Goal: Task Accomplishment & Management: Complete application form

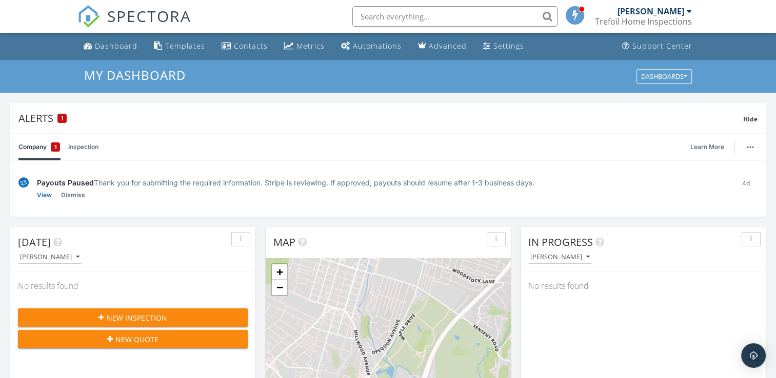
click at [52, 148] on div "1" at bounding box center [55, 147] width 9 height 9
click at [41, 196] on link "View" at bounding box center [44, 195] width 15 height 10
click at [48, 194] on link "View" at bounding box center [44, 195] width 15 height 10
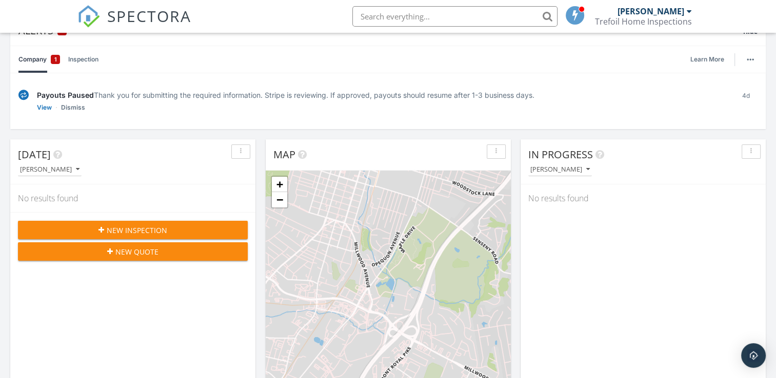
scroll to position [92, 0]
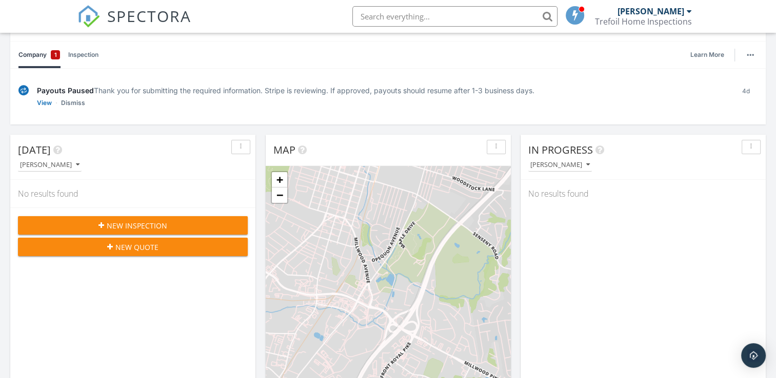
click at [197, 218] on button "New Inspection" at bounding box center [133, 225] width 230 height 18
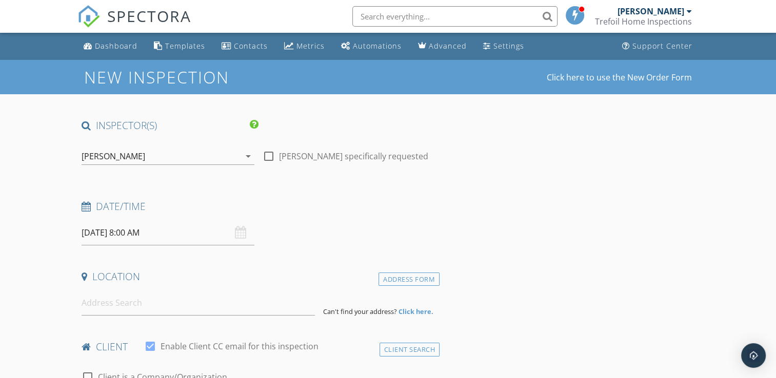
click at [240, 229] on div "[DATE] 8:00 AM" at bounding box center [168, 232] width 173 height 25
click at [129, 234] on input "[DATE] 8:00 AM" at bounding box center [168, 232] width 173 height 25
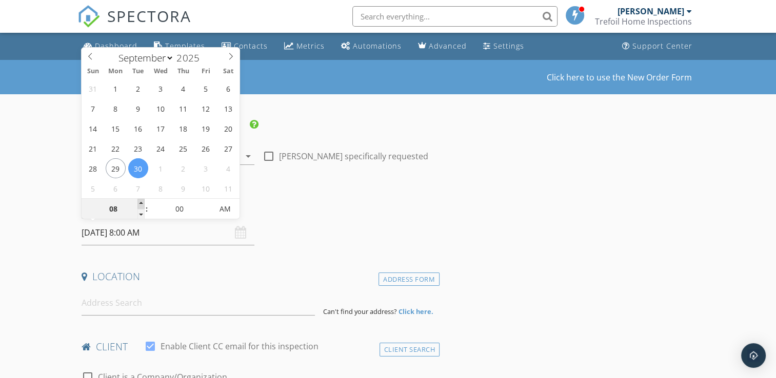
type input "09"
type input "09/30/2025 9:00 AM"
click at [141, 203] on span at bounding box center [140, 204] width 7 height 10
type input "10"
type input "[DATE] 10:00 AM"
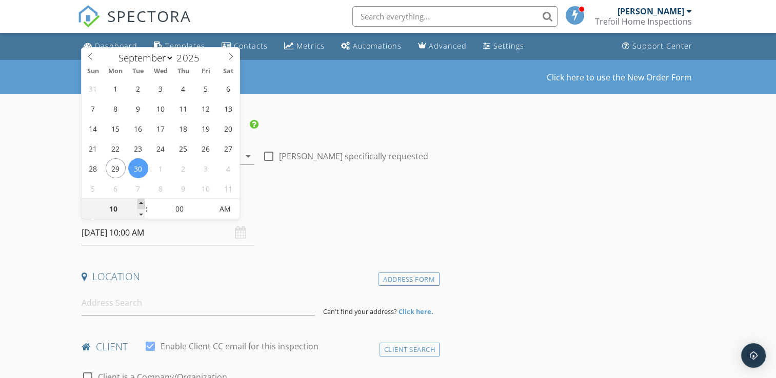
click at [141, 203] on span at bounding box center [140, 204] width 7 height 10
click at [277, 219] on div "Date/Time" at bounding box center [258, 210] width 362 height 21
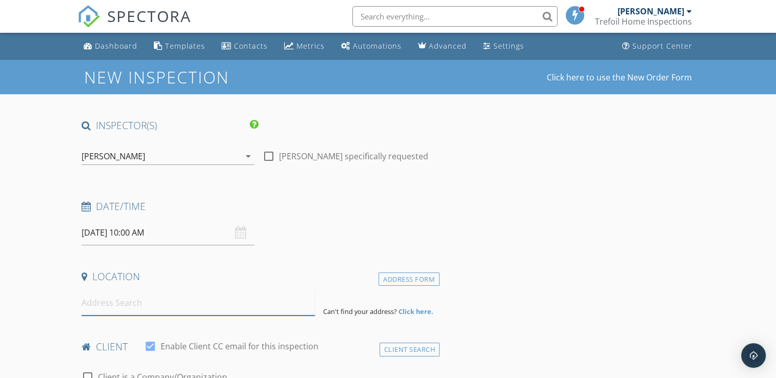
click at [213, 312] on input at bounding box center [198, 303] width 233 height 25
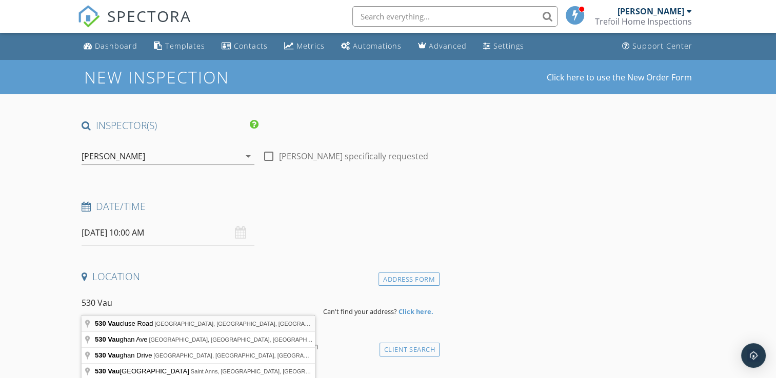
type input "530 Vaucluse Road, Stephens City, VA, USA"
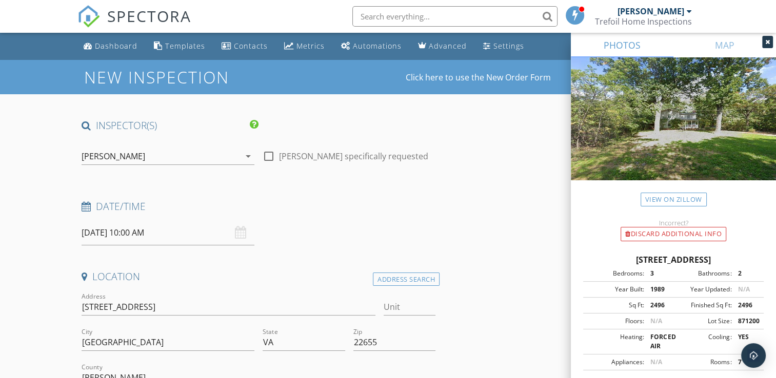
scroll to position [148, 0]
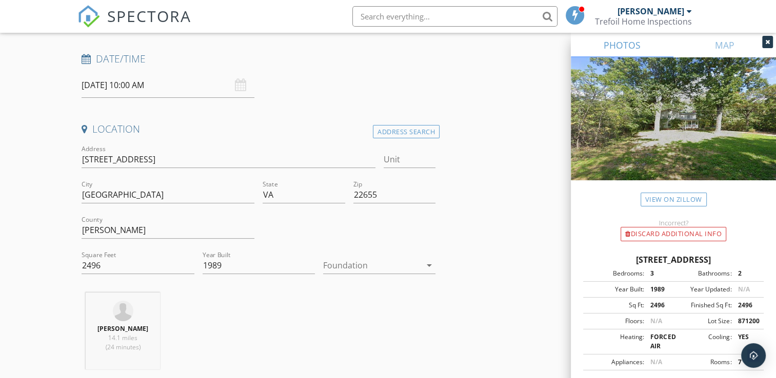
click at [392, 264] on div at bounding box center [372, 265] width 98 height 16
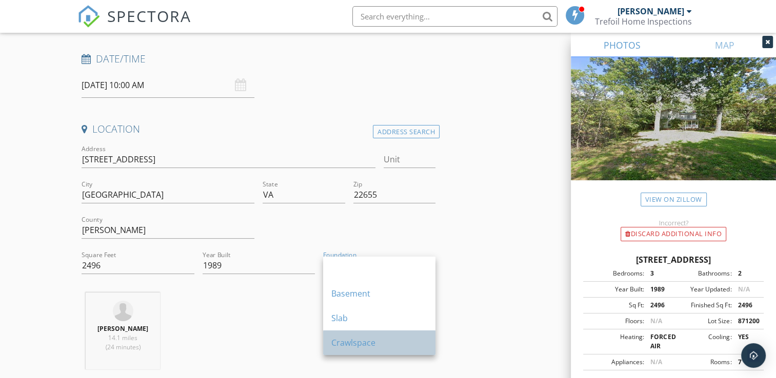
click at [375, 340] on div "Crawlspace" at bounding box center [379, 343] width 96 height 12
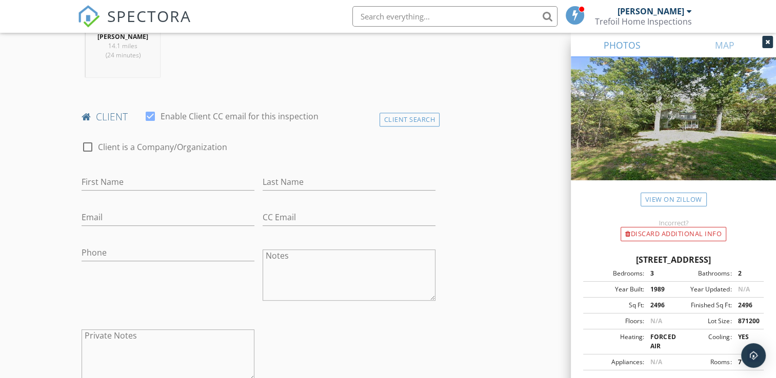
scroll to position [443, 0]
click at [205, 176] on input "First Name" at bounding box center [168, 179] width 173 height 17
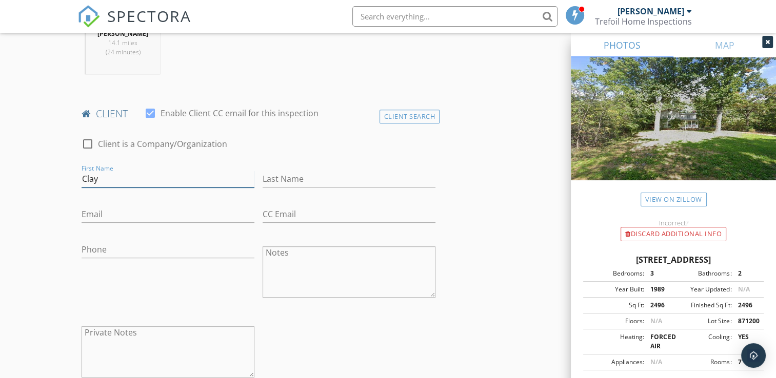
type input "Clay"
type input "[PERSON_NAME]"
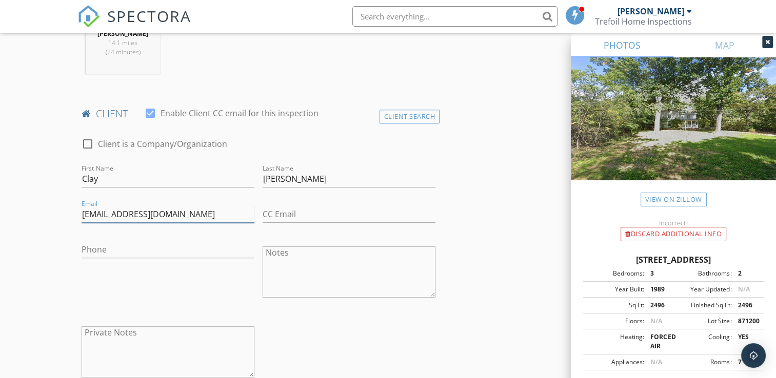
type input "CHarrison@pwcompany.com"
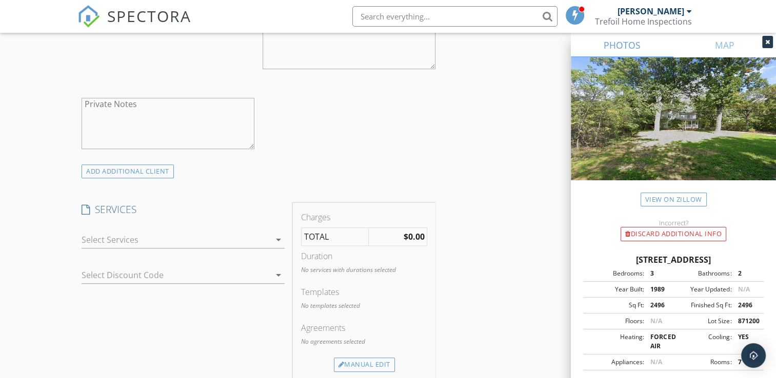
scroll to position [672, 0]
type input "[PHONE_NUMBER]"
click at [221, 243] on div at bounding box center [176, 239] width 189 height 16
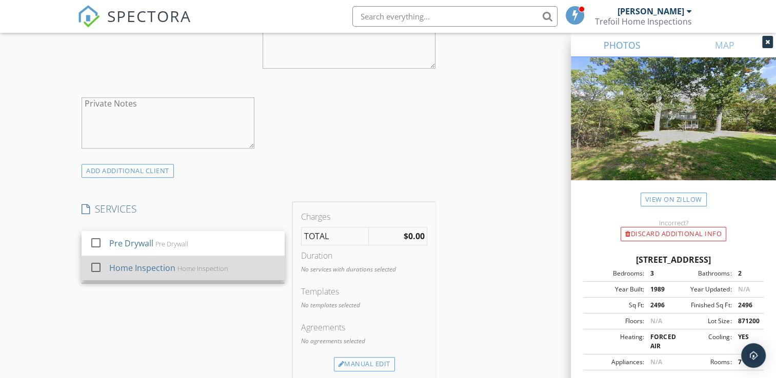
click at [199, 272] on div "Home Inspection" at bounding box center [203, 269] width 51 height 8
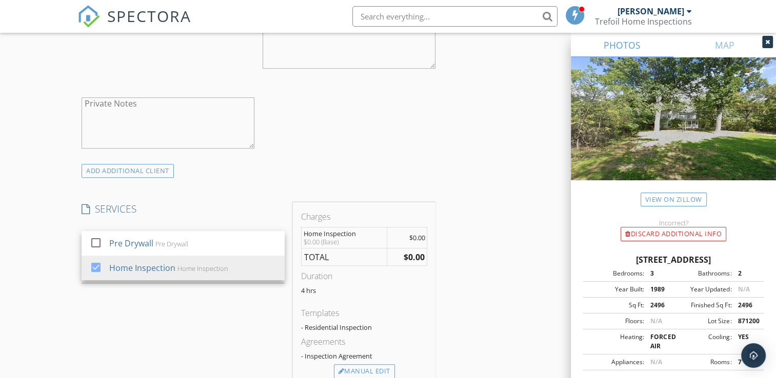
click at [193, 301] on div "SERVICES check_box_outline_blank Pre Drywall Pre Drywall check_box Home Inspect…" at bounding box center [182, 295] width 211 height 185
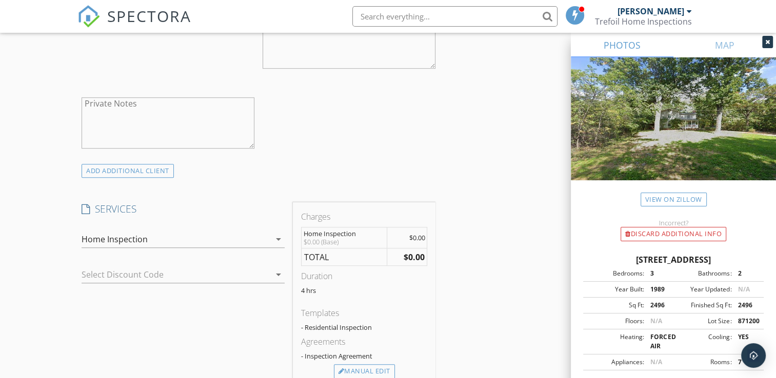
click at [195, 274] on div at bounding box center [169, 275] width 174 height 16
click at [195, 274] on div "No data available" at bounding box center [183, 278] width 187 height 12
click at [204, 317] on div "SERVICES check_box_outline_blank Pre Drywall Pre Drywall check_box Home Inspect…" at bounding box center [182, 295] width 211 height 185
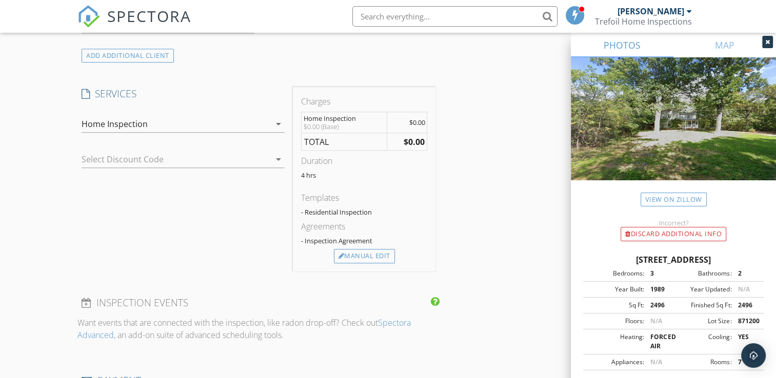
scroll to position [789, 0]
click at [353, 255] on div "Manual Edit" at bounding box center [364, 255] width 61 height 14
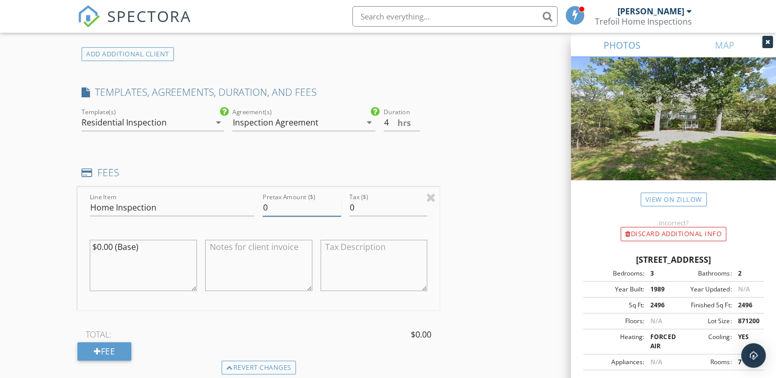
click at [299, 208] on input "0" at bounding box center [301, 207] width 78 height 17
type input "550"
click at [455, 220] on div "INSPECTOR(S) check_box Matt Porpilia PRIMARY Matt Porpilia arrow_drop_down chec…" at bounding box center [387, 226] width 620 height 1793
click at [245, 266] on textarea at bounding box center [258, 265] width 107 height 51
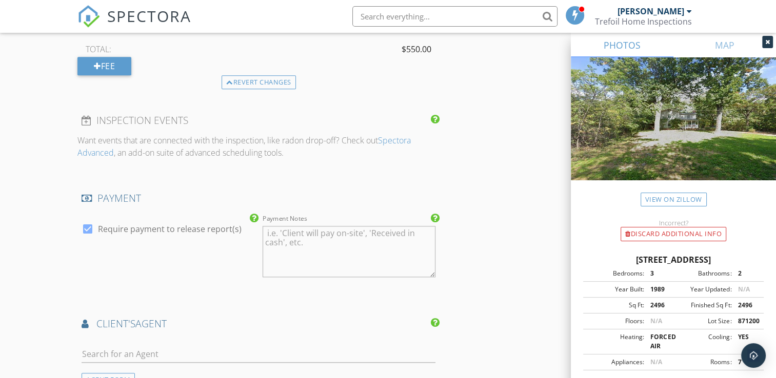
scroll to position [1140, 0]
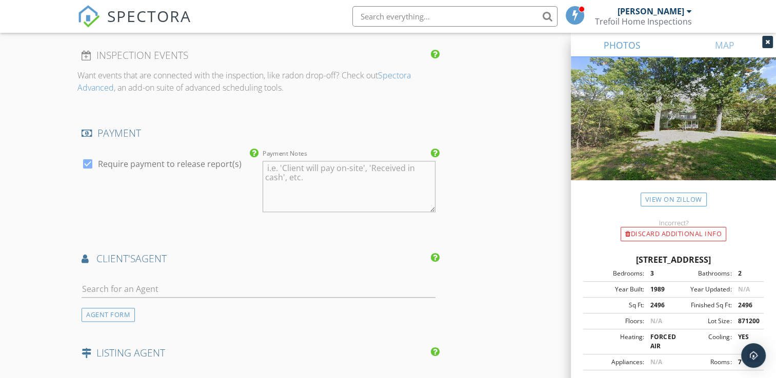
type textarea "Home Inspection with Outbuildings"
click at [365, 211] on div "Payment Notes" at bounding box center [348, 187] width 173 height 62
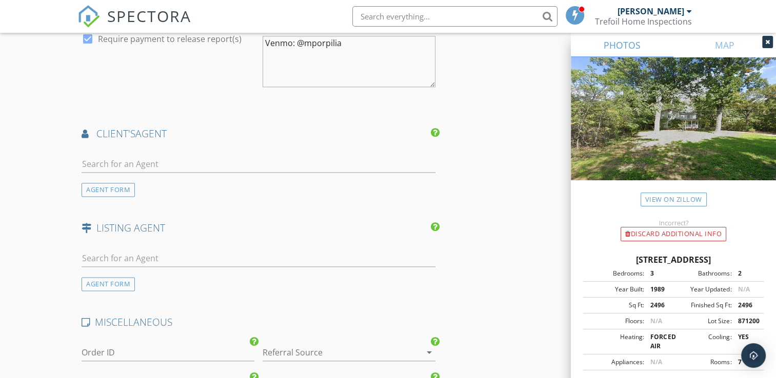
scroll to position [1277, 0]
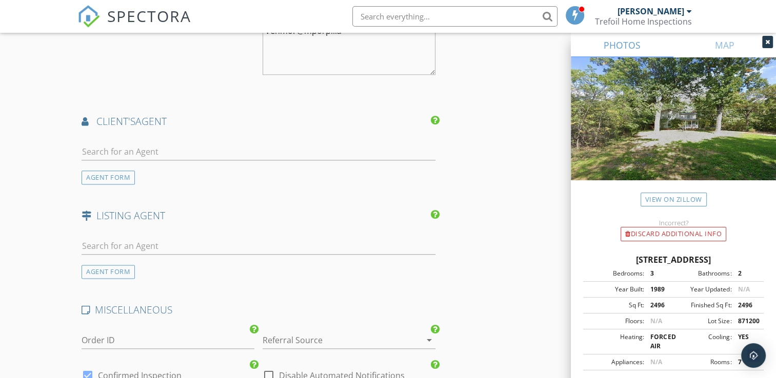
type textarea "Venmo: @mporpilia"
click at [367, 153] on input "text" at bounding box center [259, 152] width 354 height 17
type input "alex"
click at [323, 168] on li "[PERSON_NAME]" at bounding box center [258, 174] width 353 height 29
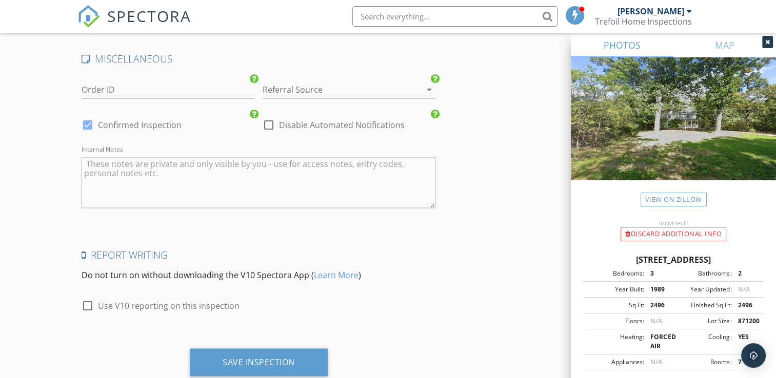
scroll to position [1788, 0]
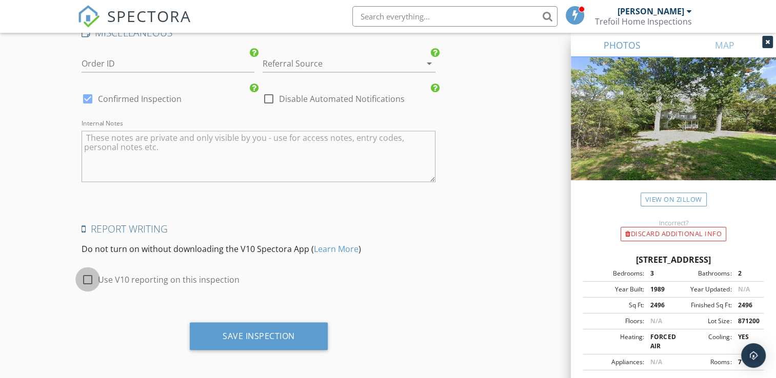
click at [88, 275] on div at bounding box center [87, 279] width 17 height 17
checkbox input "true"
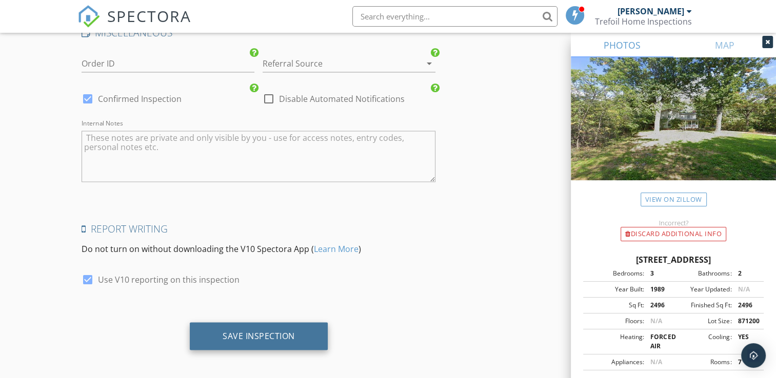
click at [279, 331] on div "Save Inspection" at bounding box center [259, 336] width 72 height 10
